Goal: Information Seeking & Learning: Learn about a topic

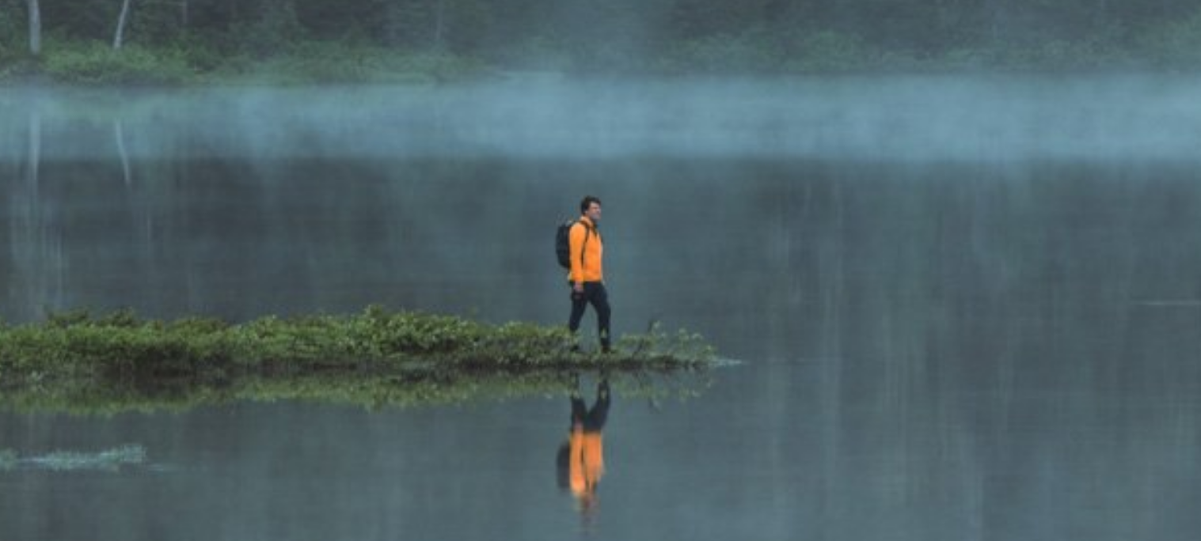
scroll to position [406, 0]
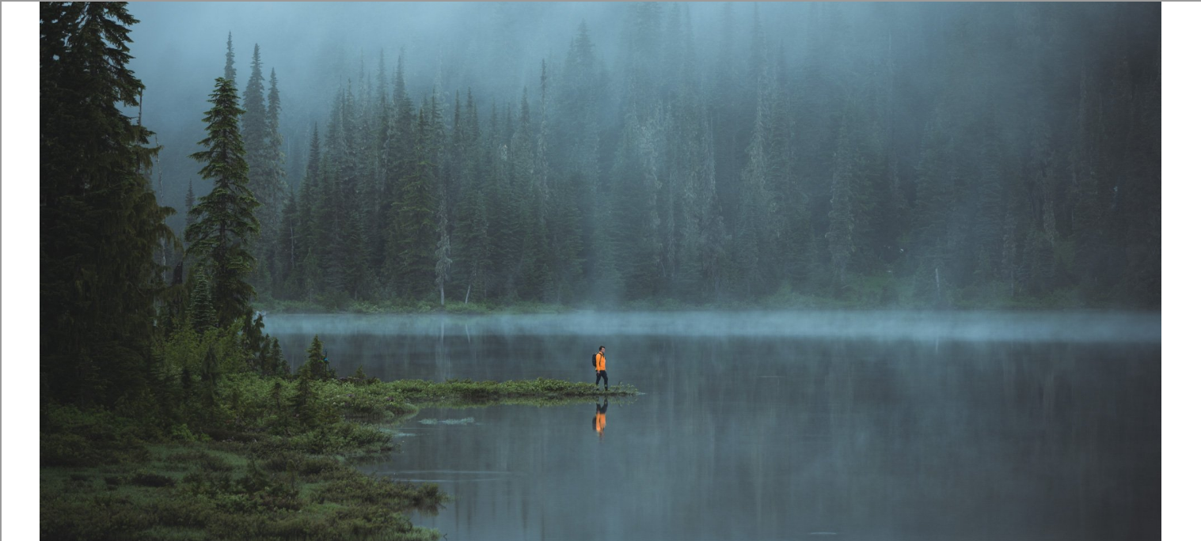
click at [836, 337] on img at bounding box center [601, 301] width 1122 height 701
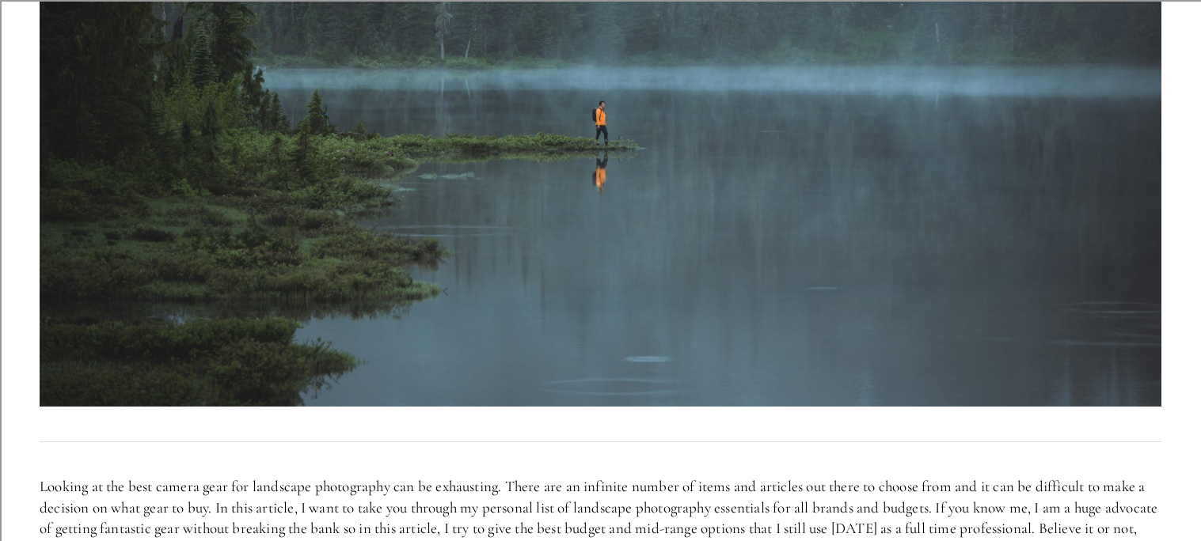
scroll to position [496, 0]
